Goal: Complete application form

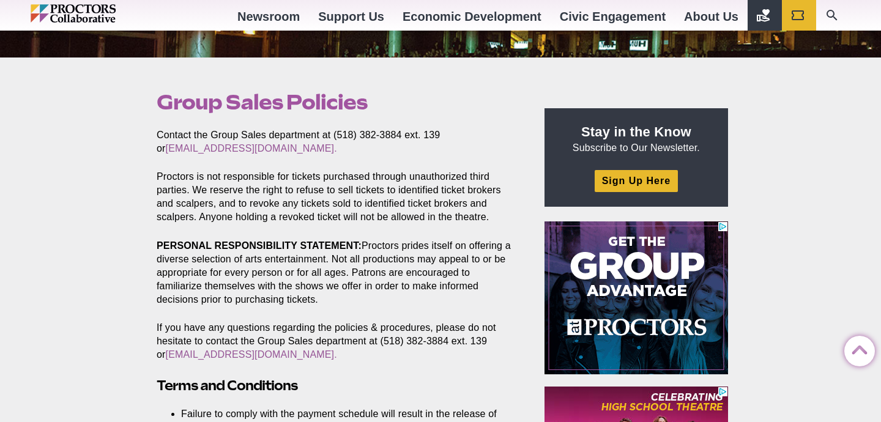
scroll to position [325, 0]
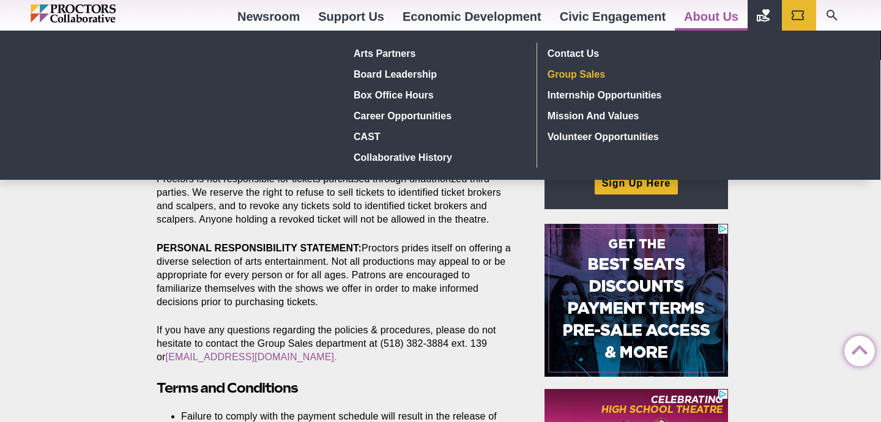
click at [594, 73] on link "Group Sales" at bounding box center [631, 74] width 179 height 21
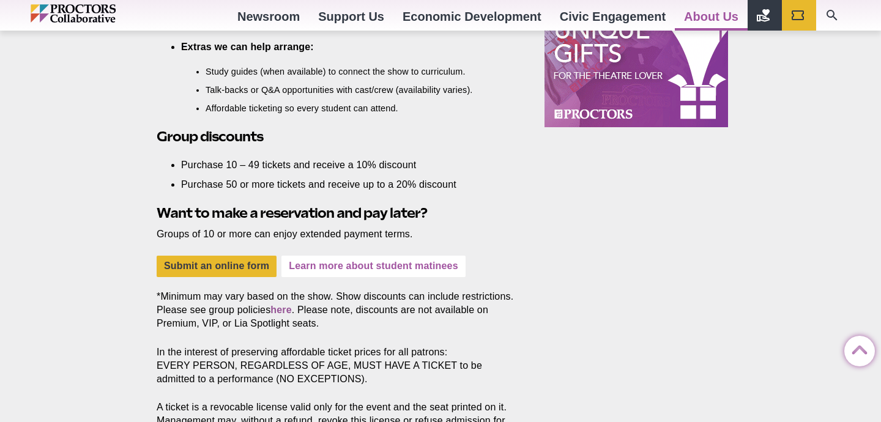
scroll to position [1078, 0]
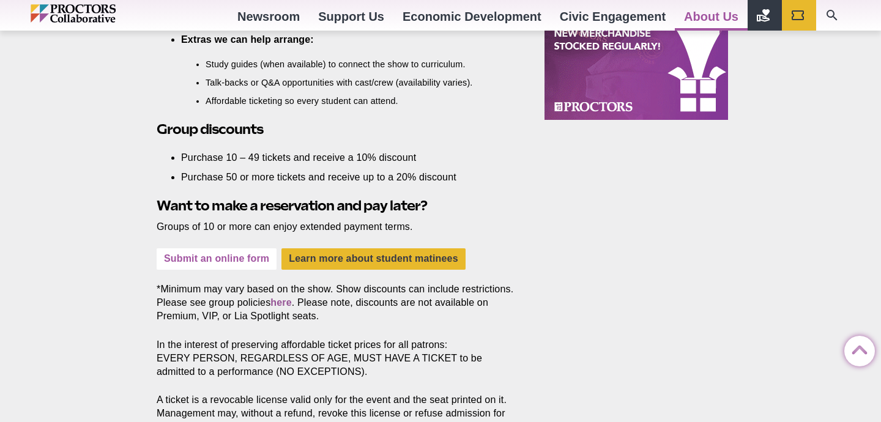
click at [214, 266] on link "Submit an online form" at bounding box center [217, 258] width 120 height 21
